Goal: Transaction & Acquisition: Purchase product/service

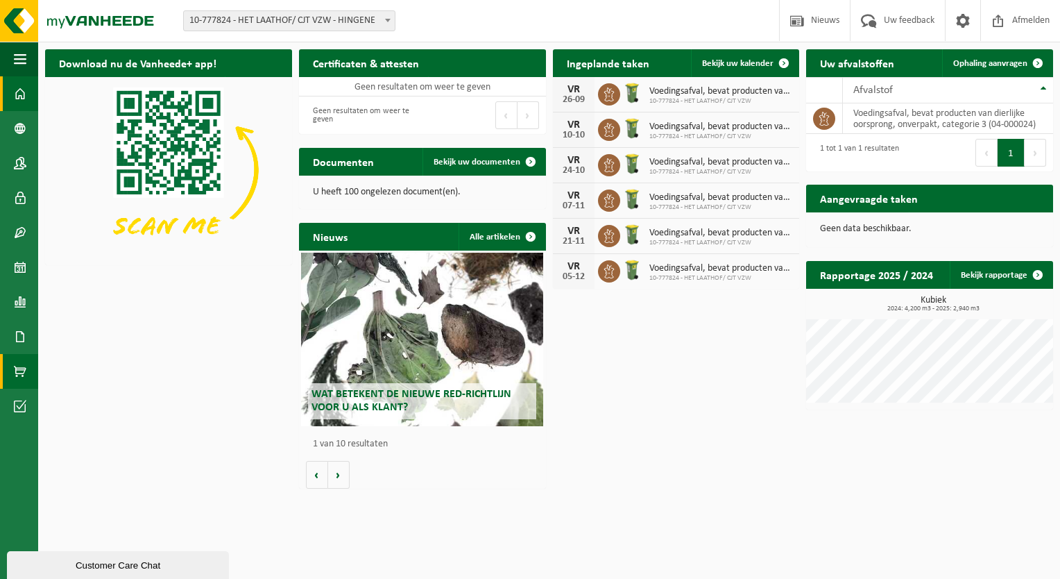
click at [19, 366] on span at bounding box center [20, 371] width 12 height 35
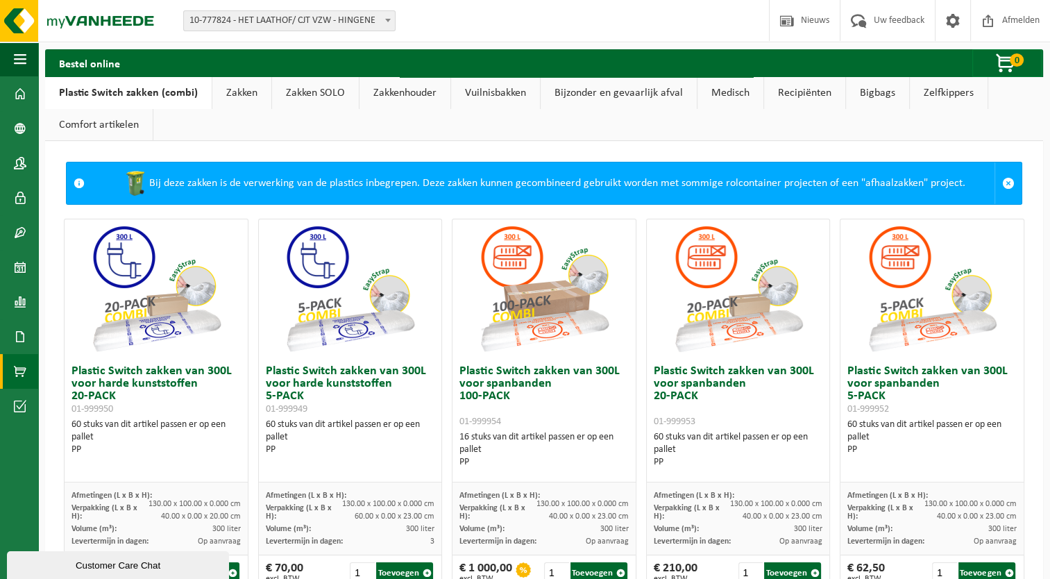
click at [493, 88] on link "Vuilnisbakken" at bounding box center [495, 93] width 89 height 32
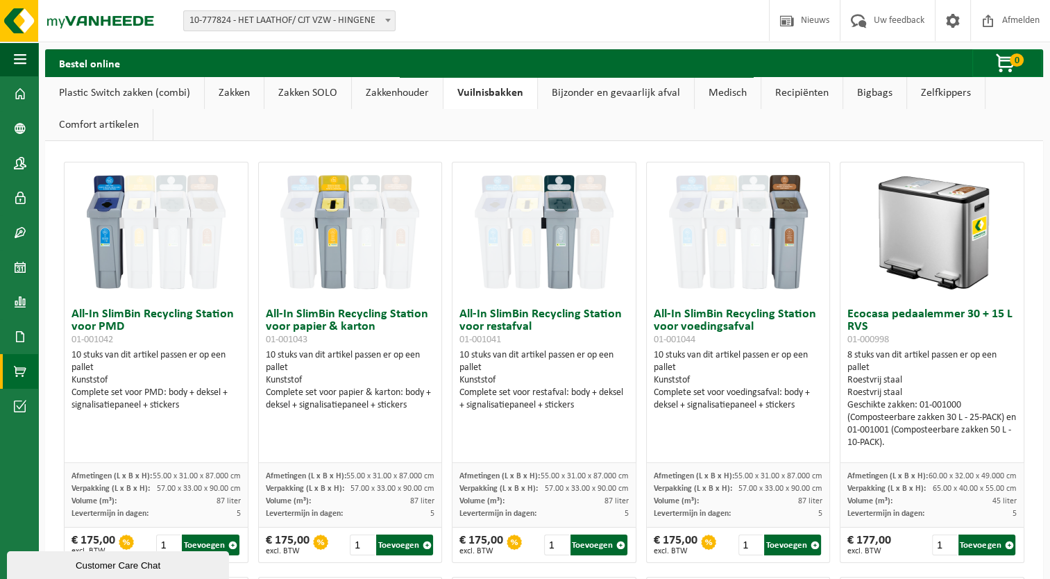
click at [237, 92] on link "Zakken" at bounding box center [234, 93] width 59 height 32
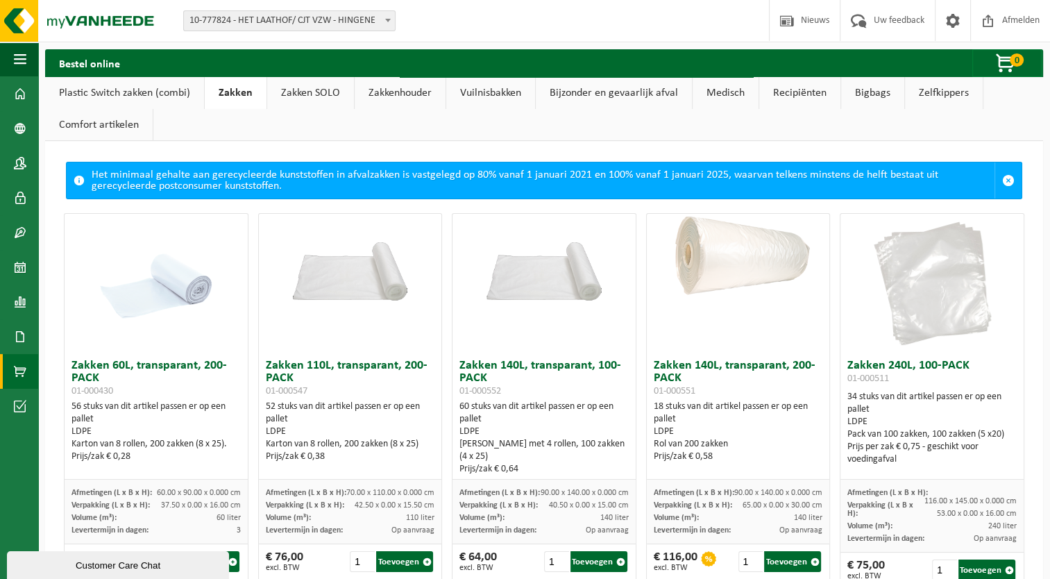
click at [319, 90] on link "Zakken SOLO" at bounding box center [310, 93] width 87 height 32
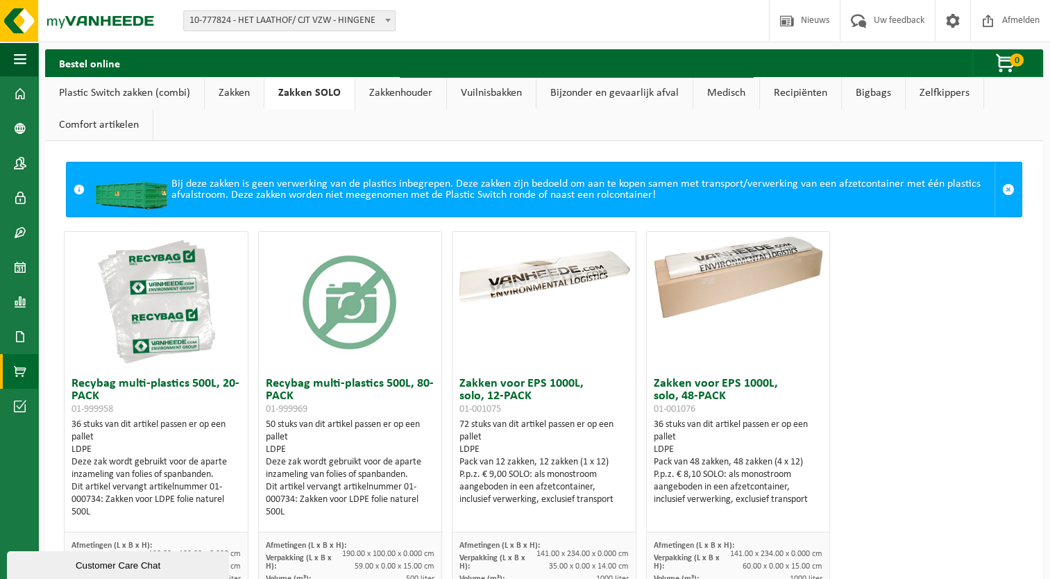
click at [388, 90] on link "Zakkenhouder" at bounding box center [400, 93] width 91 height 32
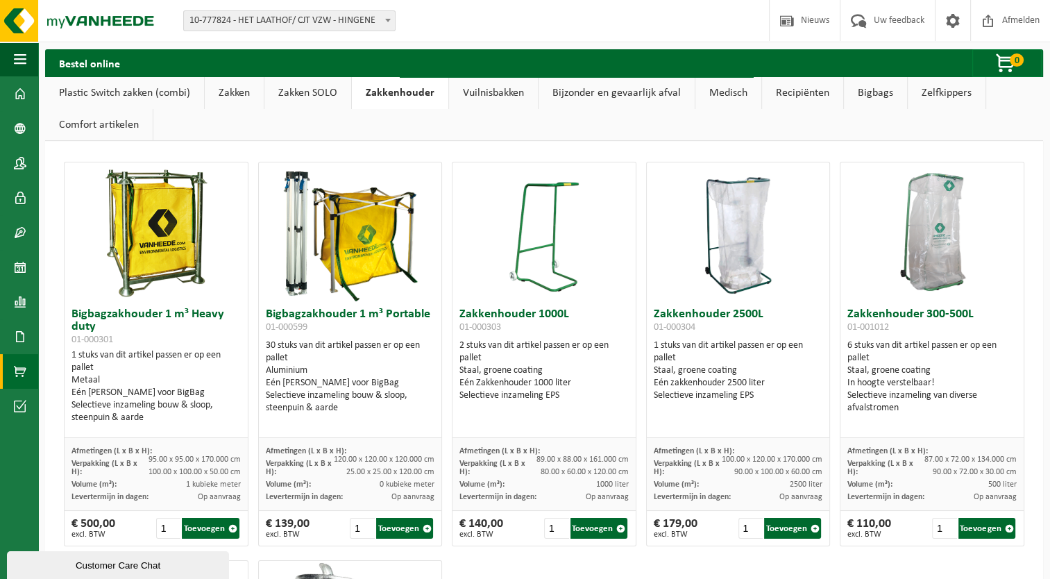
click at [326, 94] on link "Zakken SOLO" at bounding box center [307, 93] width 87 height 32
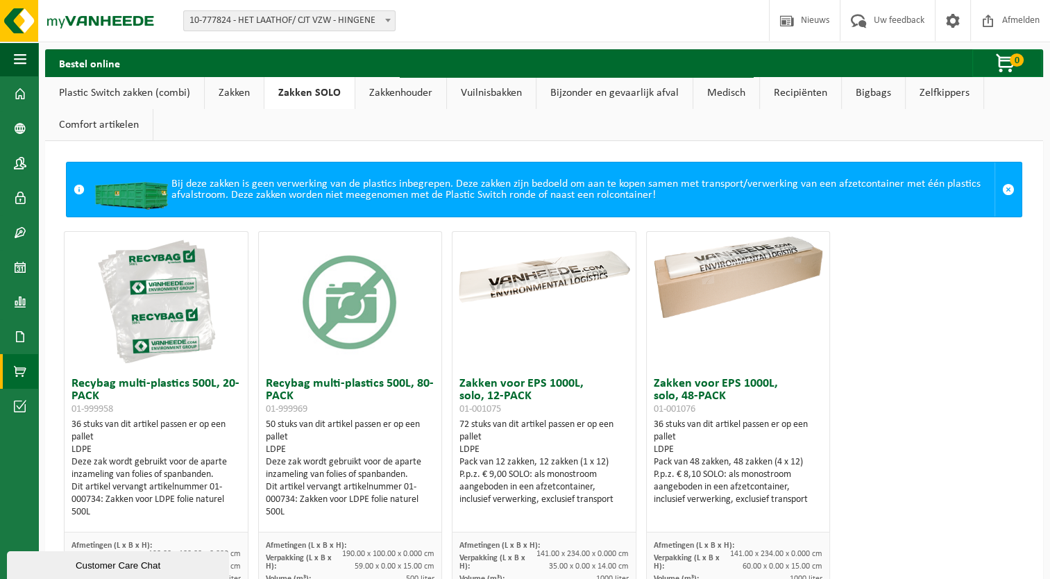
click at [254, 89] on link "Zakken" at bounding box center [234, 93] width 59 height 32
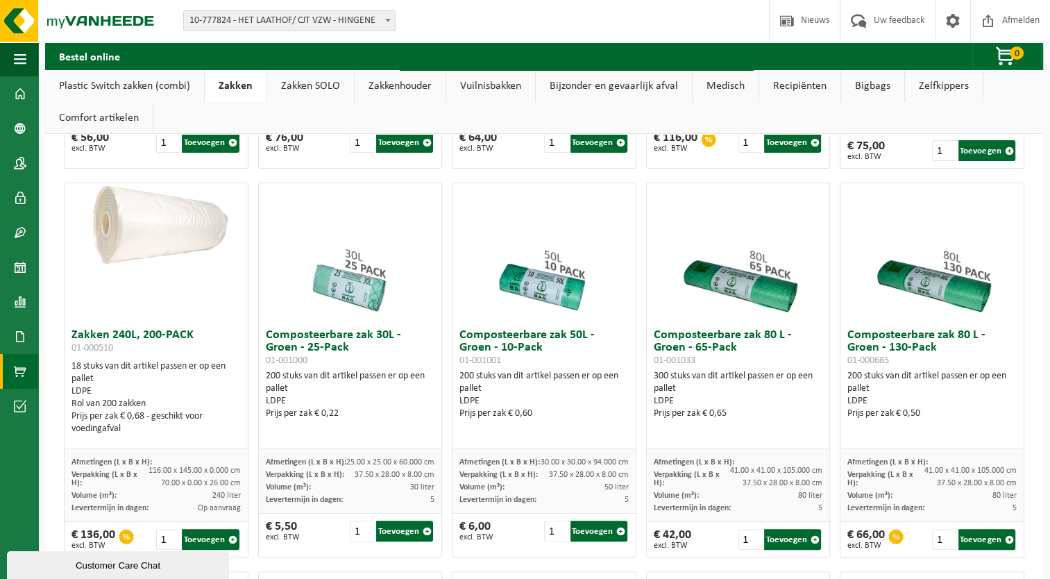
scroll to position [416, 0]
